Goal: Information Seeking & Learning: Understand process/instructions

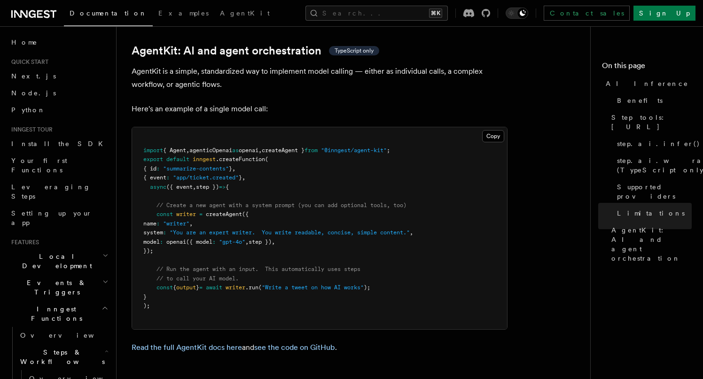
scroll to position [153, 0]
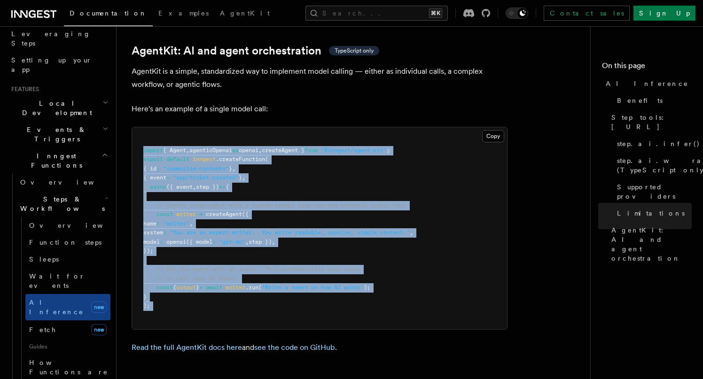
drag, startPoint x: 142, startPoint y: 272, endPoint x: 142, endPoint y: 107, distance: 164.5
click at [142, 127] on pre "import { Agent , agenticOpenai as openai , createAgent } from "@inngest/agent-k…" at bounding box center [319, 228] width 375 height 202
drag, startPoint x: 142, startPoint y: 107, endPoint x: 184, endPoint y: 269, distance: 167.4
click at [184, 269] on pre "import { Agent , agenticOpenai as openai , createAgent } from "@inngest/agent-k…" at bounding box center [319, 228] width 375 height 202
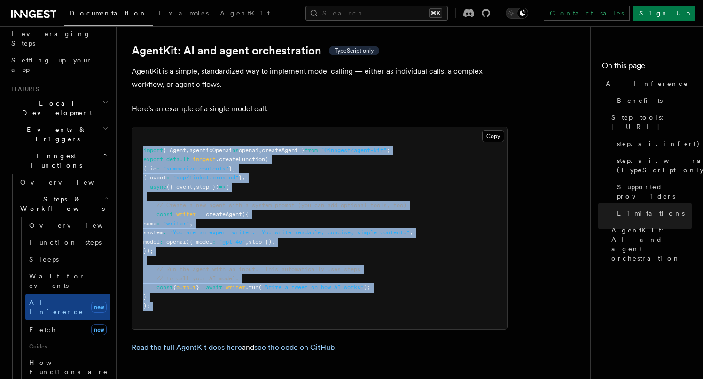
click at [184, 269] on pre "import { Agent , agenticOpenai as openai , createAgent } from "@inngest/agent-k…" at bounding box center [319, 228] width 375 height 202
drag, startPoint x: 184, startPoint y: 269, endPoint x: 141, endPoint y: 105, distance: 170.1
click at [141, 127] on pre "import { Agent , agenticOpenai as openai , createAgent } from "@inngest/agent-k…" at bounding box center [319, 228] width 375 height 202
drag, startPoint x: 141, startPoint y: 108, endPoint x: 241, endPoint y: 285, distance: 203.3
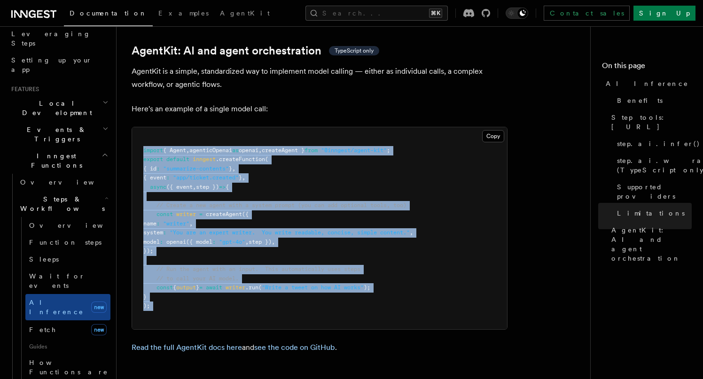
click at [241, 285] on pre "import { Agent , agenticOpenai as openai , createAgent } from "@inngest/agent-k…" at bounding box center [319, 228] width 375 height 202
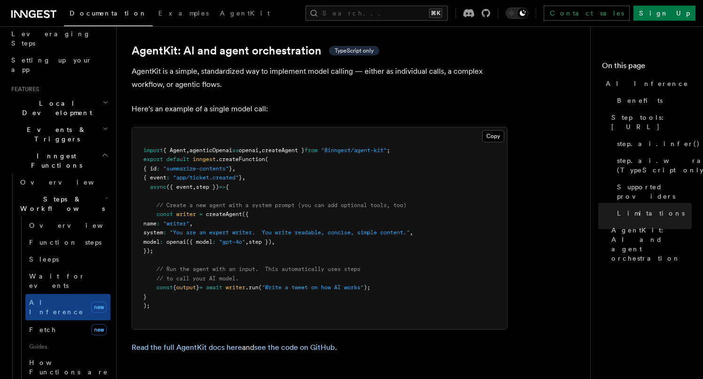
click at [425, 164] on pre "import { Agent , agenticOpenai as openai , createAgent } from "@inngest/agent-k…" at bounding box center [319, 228] width 375 height 202
